Goal: Task Accomplishment & Management: Manage account settings

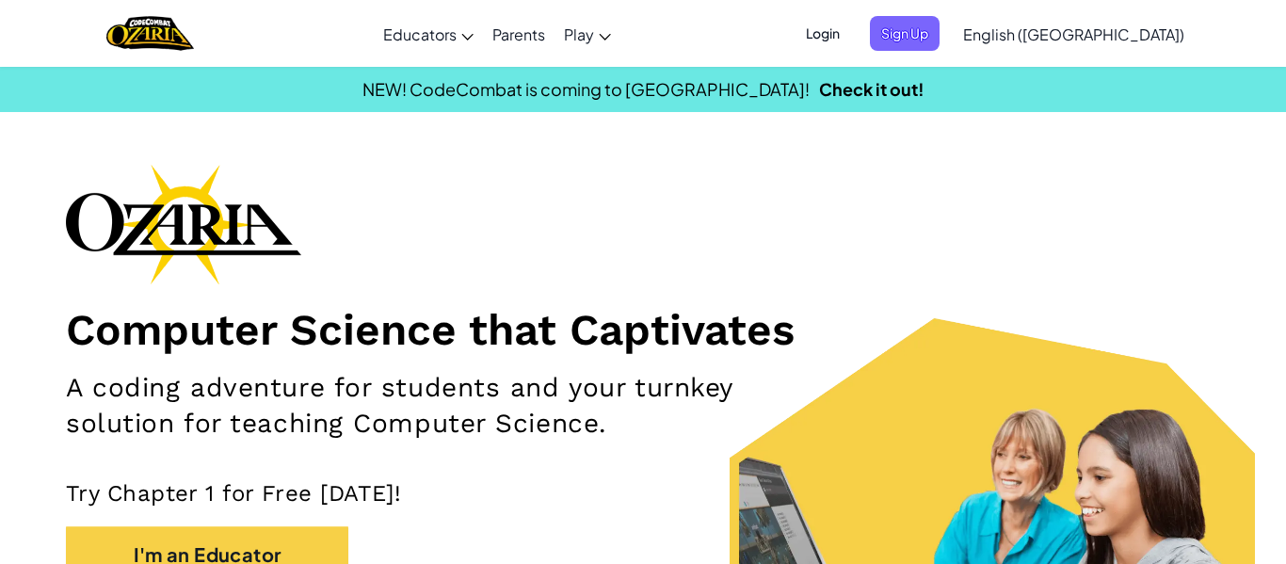
click at [851, 40] on span "Login" at bounding box center [822, 33] width 56 height 35
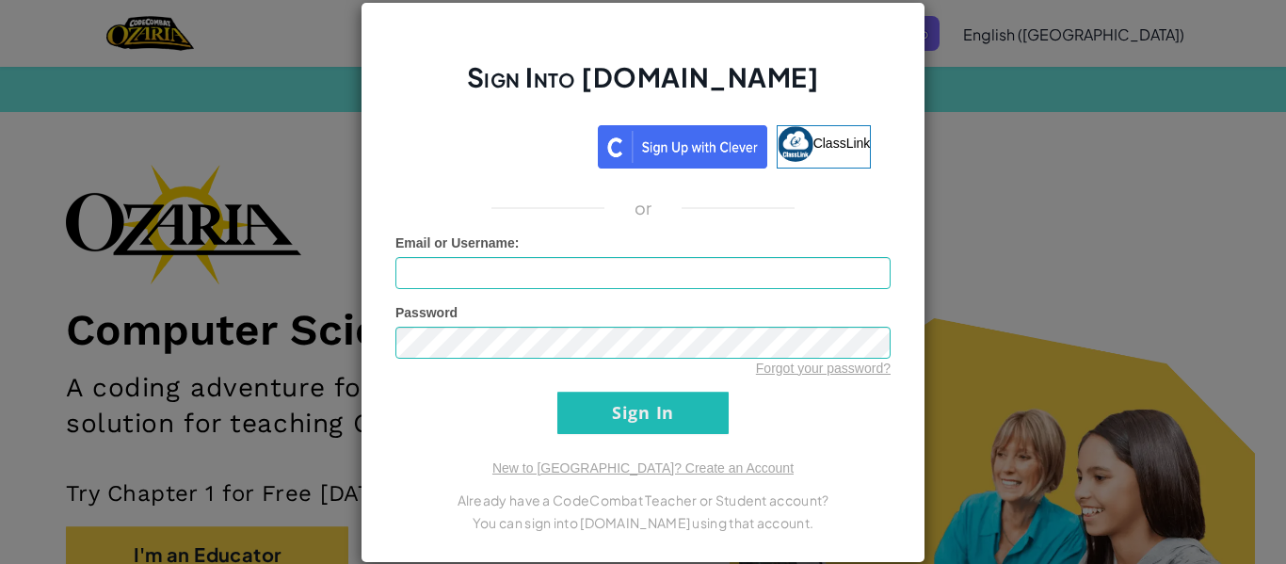
click at [1007, 134] on div "Sign Into [DOMAIN_NAME] ClassLink or Unknown Error Email or Username : Password…" at bounding box center [643, 282] width 1286 height 564
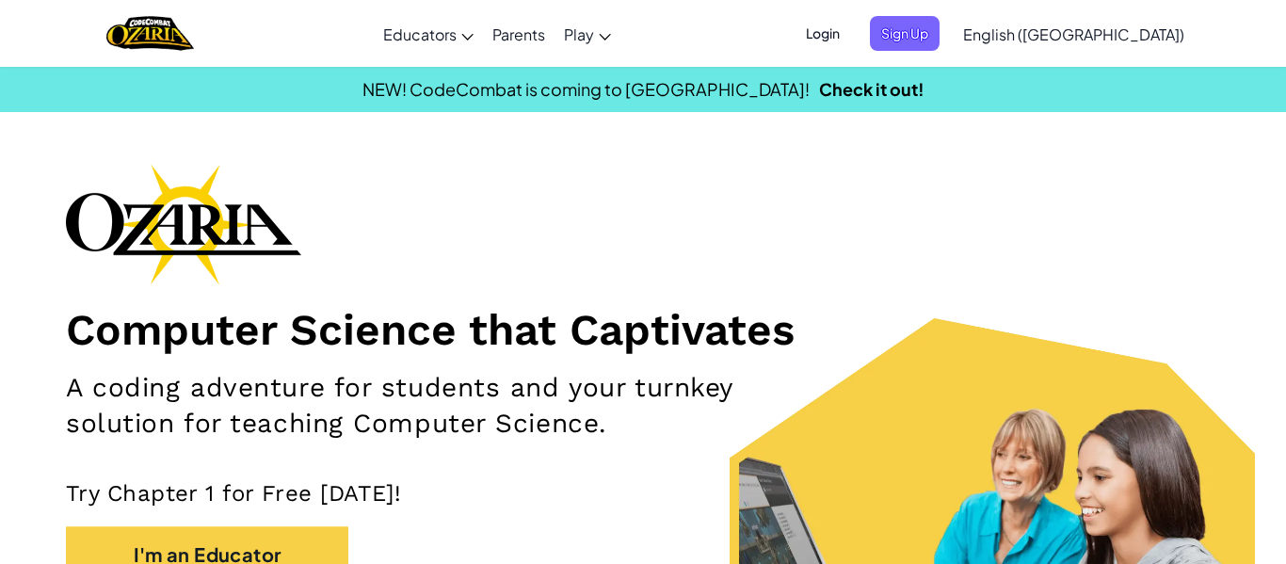
click at [851, 37] on span "Login" at bounding box center [822, 33] width 56 height 35
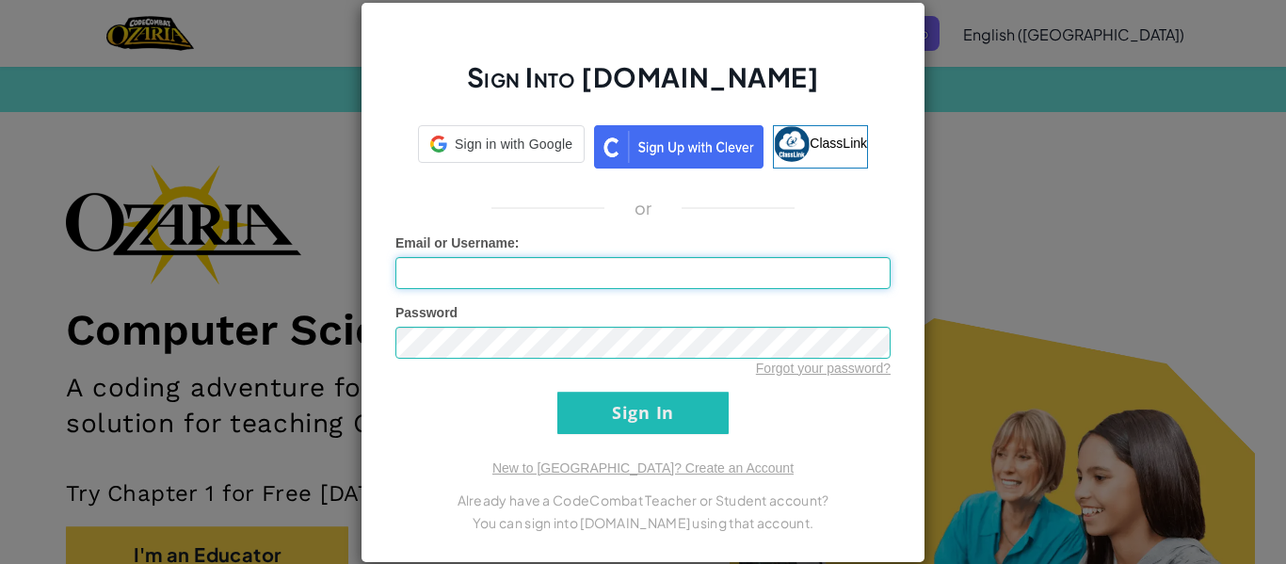
click at [534, 278] on input "Email or Username :" at bounding box center [642, 273] width 495 height 32
type input "xdaviir14"
click at [503, 276] on input "xdaviir14" at bounding box center [642, 273] width 495 height 32
click at [1062, 236] on div "Sign Into Ozaria.com ClassLink or Unknown Error Email or Username : xdaviir14 P…" at bounding box center [643, 282] width 1286 height 564
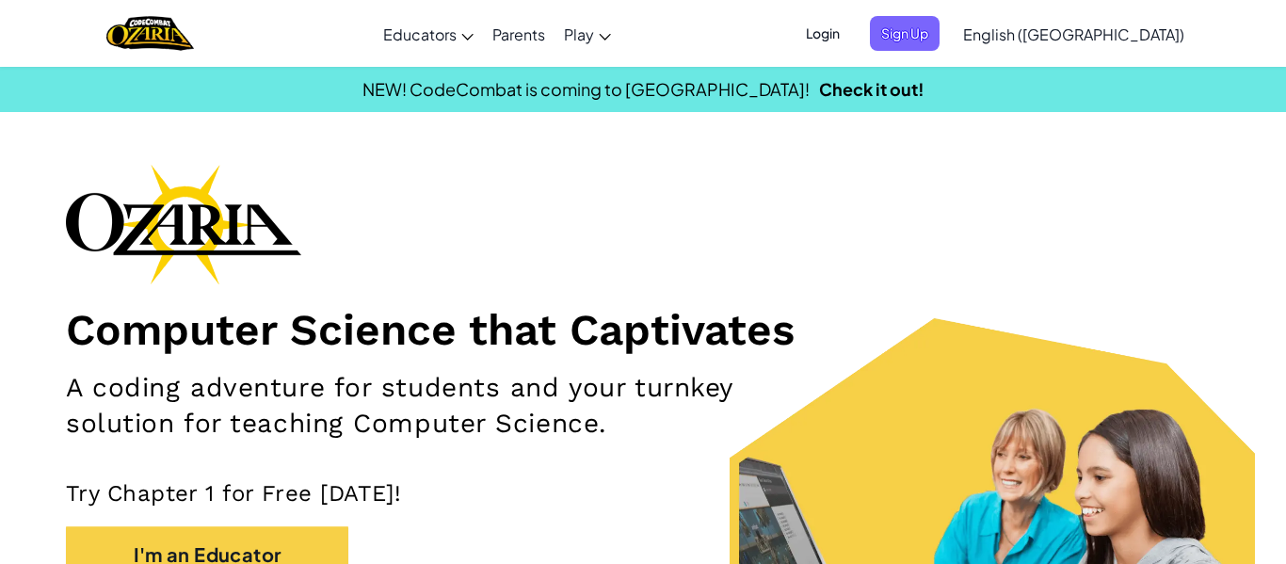
click at [851, 25] on span "Login" at bounding box center [822, 33] width 56 height 35
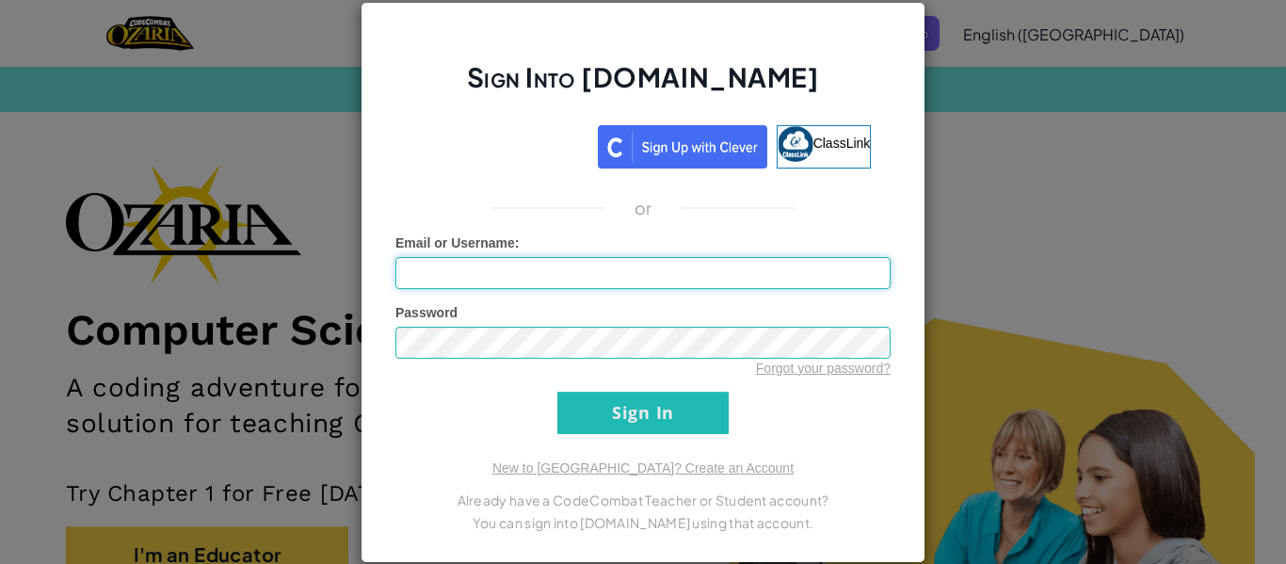
click at [497, 277] on input "Email or Username :" at bounding box center [642, 273] width 495 height 32
click at [625, 400] on input "Sign In" at bounding box center [642, 412] width 171 height 42
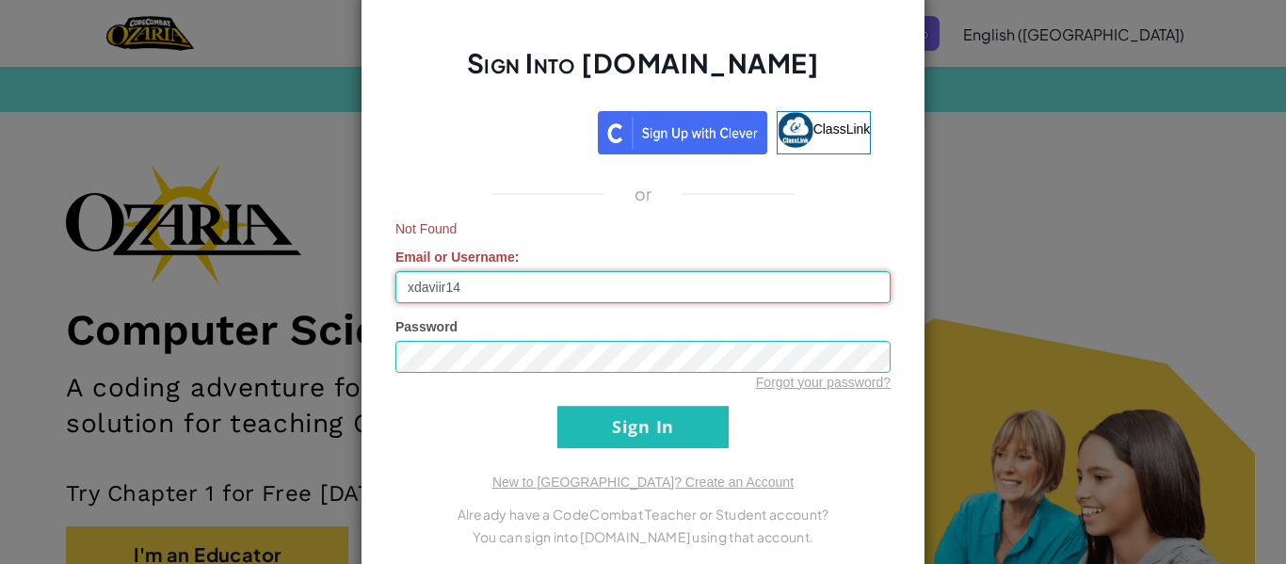
click at [518, 278] on input "xdaviir14" at bounding box center [642, 287] width 495 height 32
click at [617, 423] on input "Sign In" at bounding box center [642, 427] width 171 height 42
click at [458, 291] on input "xdaviir114" at bounding box center [642, 287] width 495 height 32
click at [627, 436] on input "Sign In" at bounding box center [642, 427] width 171 height 42
click at [499, 285] on input "xdaviir14" at bounding box center [642, 287] width 495 height 32
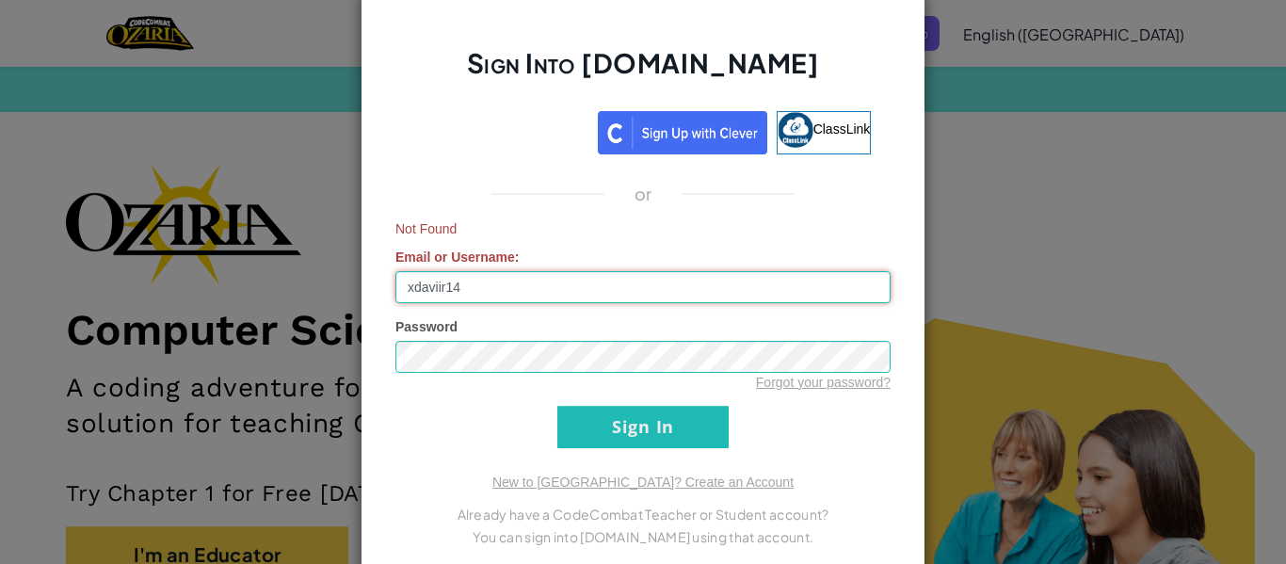
click at [454, 293] on input "xdaviir14" at bounding box center [642, 287] width 495 height 32
click at [663, 426] on input "Sign In" at bounding box center [642, 427] width 171 height 42
click at [558, 271] on input "xdaviir14" at bounding box center [642, 287] width 495 height 32
type input "x"
